Goal: Task Accomplishment & Management: Manage account settings

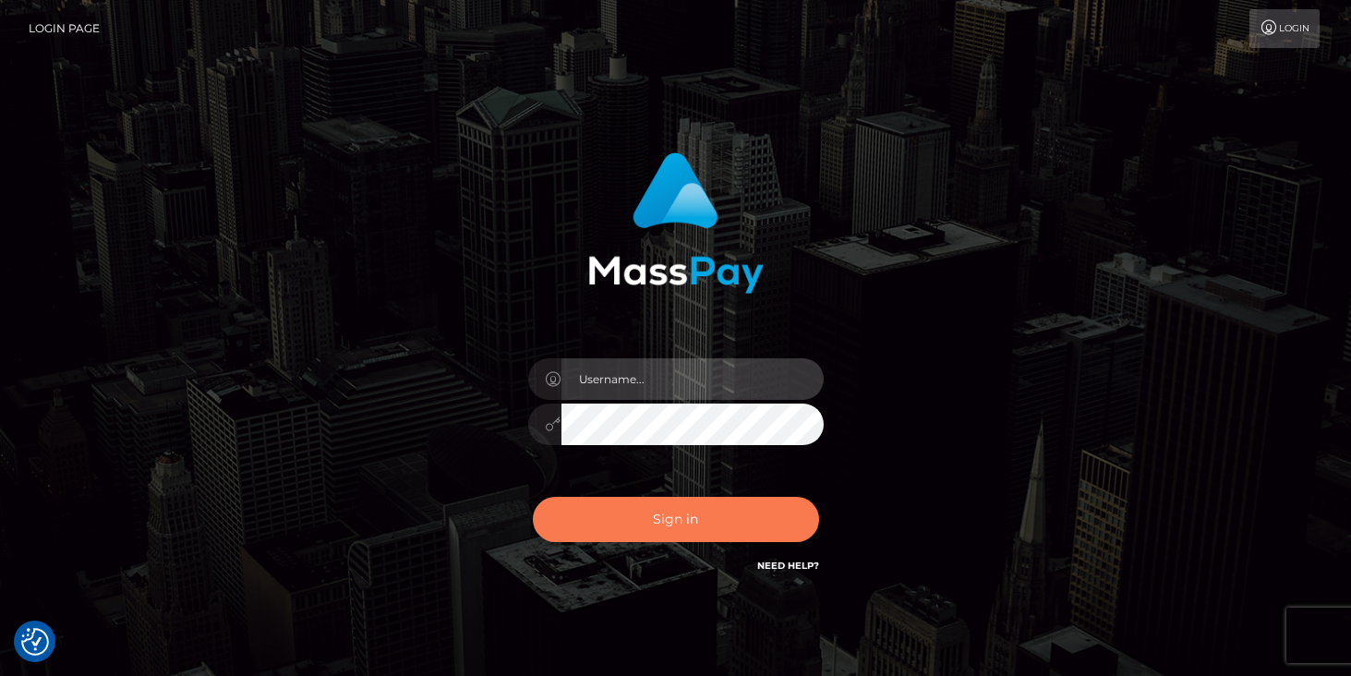
type input "duncan logie"
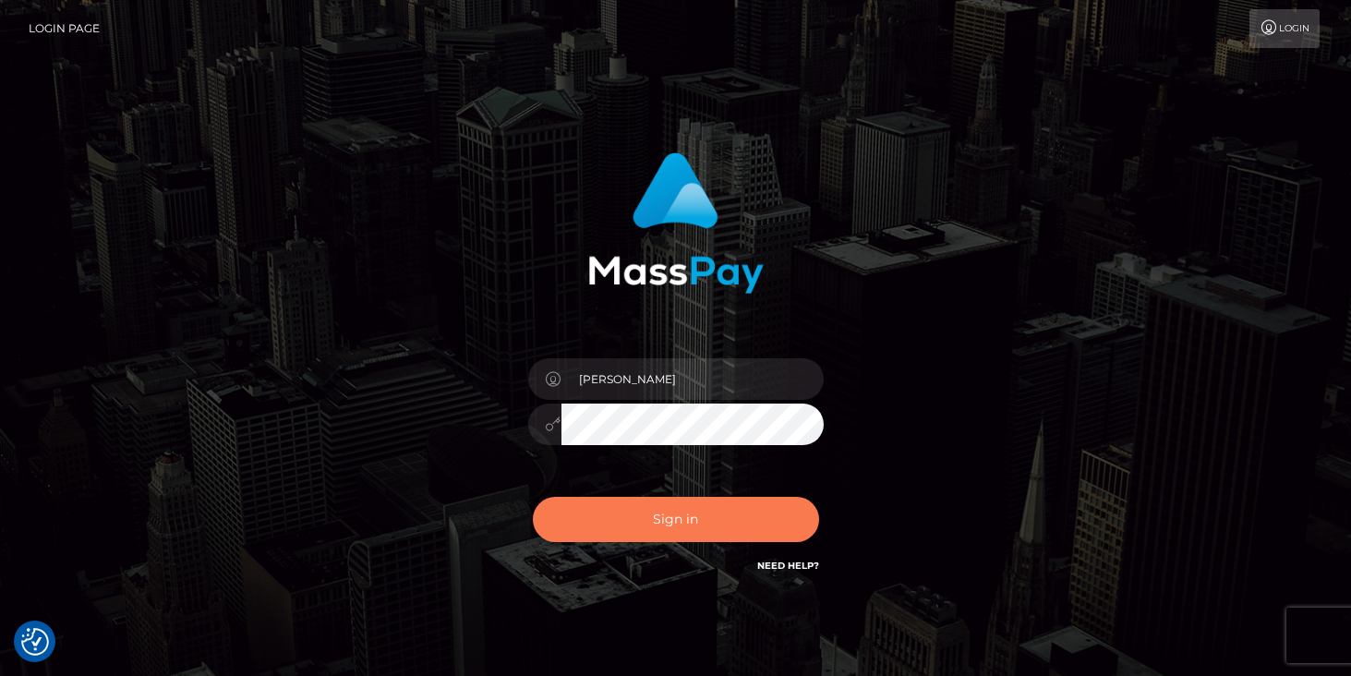
click at [694, 516] on button "Sign in" at bounding box center [676, 519] width 286 height 45
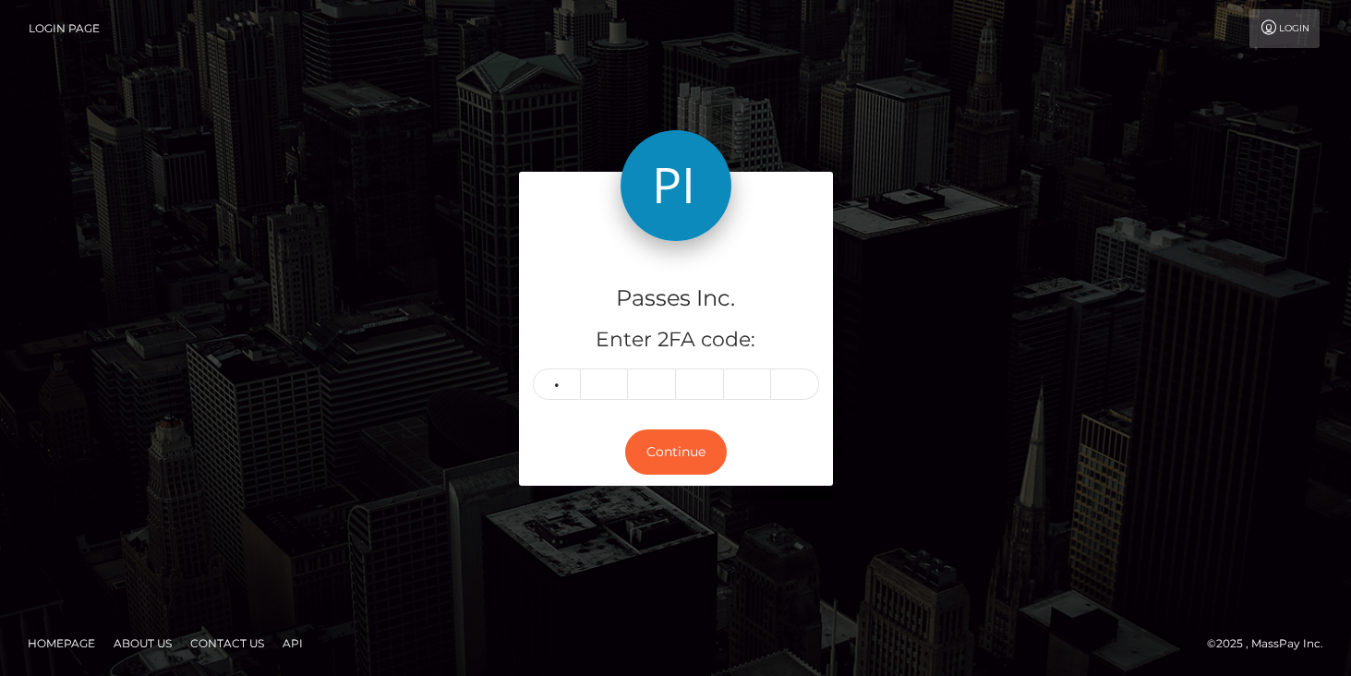
type input "0"
type input "1"
type input "3"
type input "7"
type input "4"
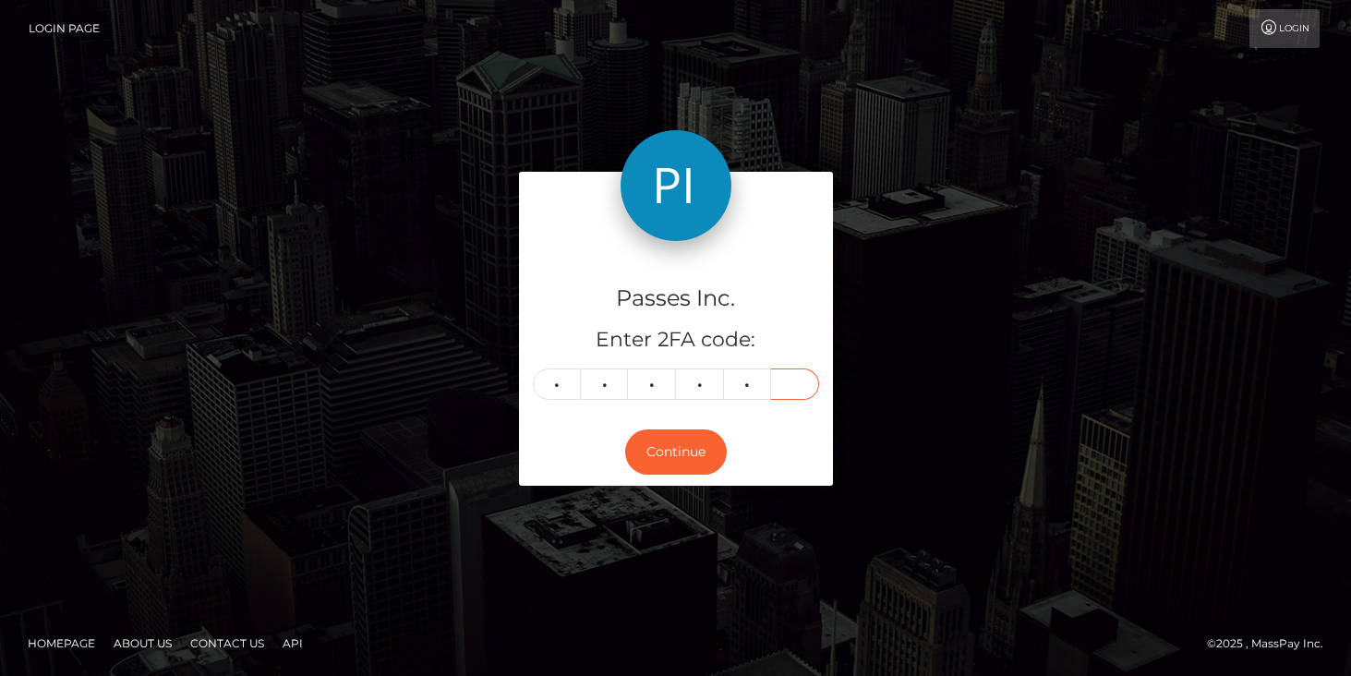
type input "0"
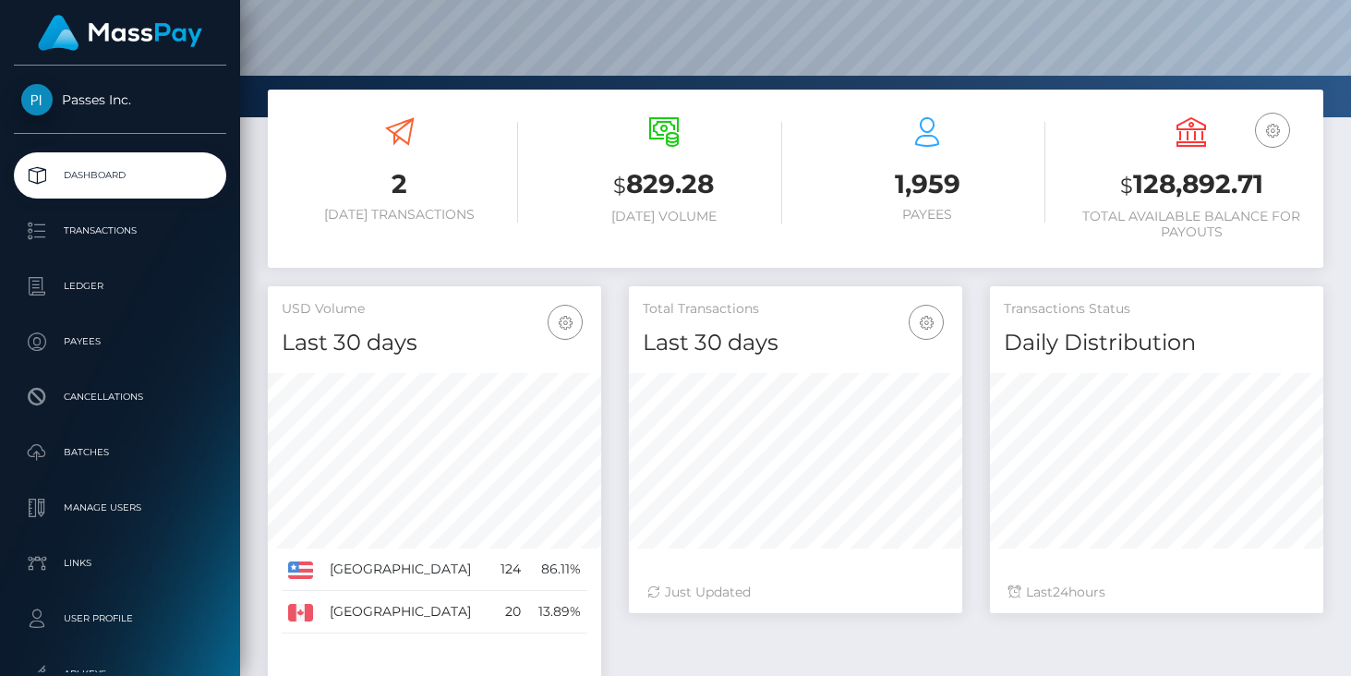
scroll to position [250, 0]
